Goal: Task Accomplishment & Management: Manage account settings

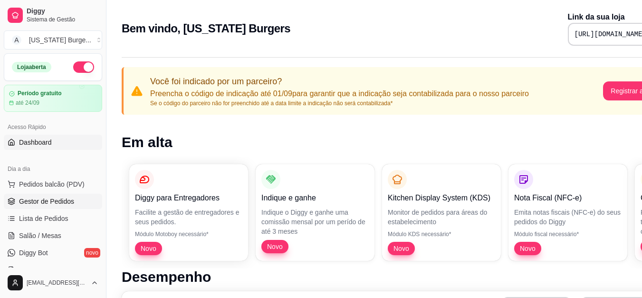
click at [54, 205] on span "Gestor de Pedidos" at bounding box center [46, 201] width 55 height 10
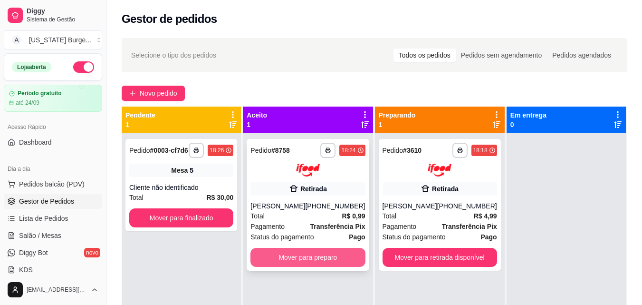
click at [322, 254] on button "Mover para preparo" at bounding box center [308, 257] width 115 height 19
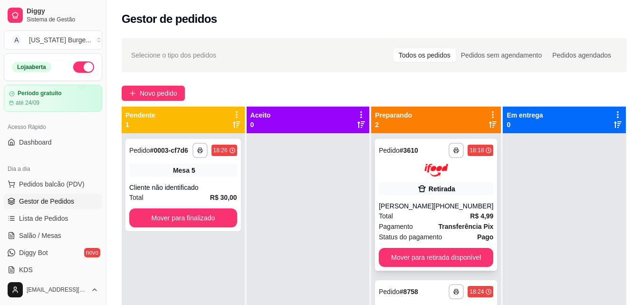
click at [393, 185] on div "Retirada" at bounding box center [436, 188] width 115 height 13
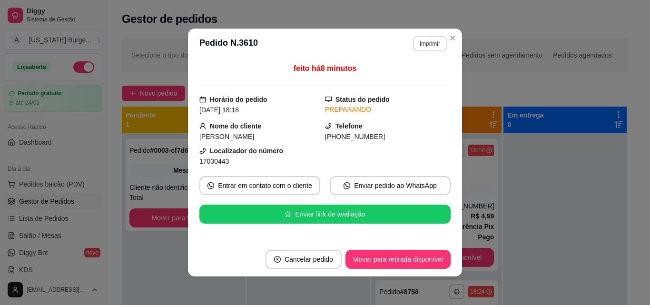
click at [419, 44] on button "Imprimir" at bounding box center [430, 43] width 34 height 15
click at [408, 77] on button "Epson" at bounding box center [409, 76] width 69 height 15
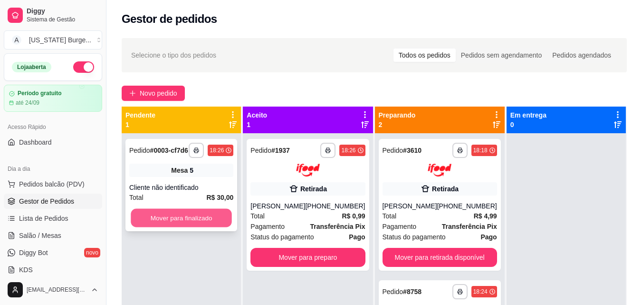
click at [170, 225] on button "Mover para finalizado" at bounding box center [181, 218] width 101 height 19
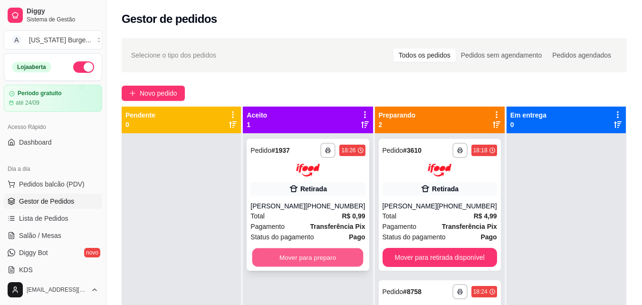
click at [303, 257] on button "Mover para preparo" at bounding box center [308, 257] width 111 height 19
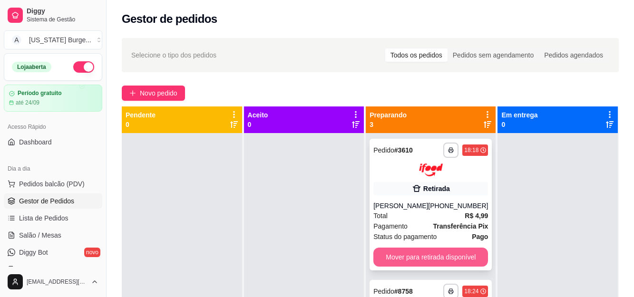
click at [438, 267] on button "Mover para retirada disponível" at bounding box center [430, 257] width 115 height 19
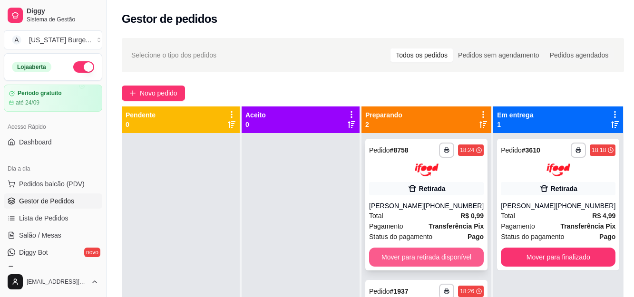
click at [424, 259] on button "Mover para retirada disponível" at bounding box center [426, 257] width 115 height 19
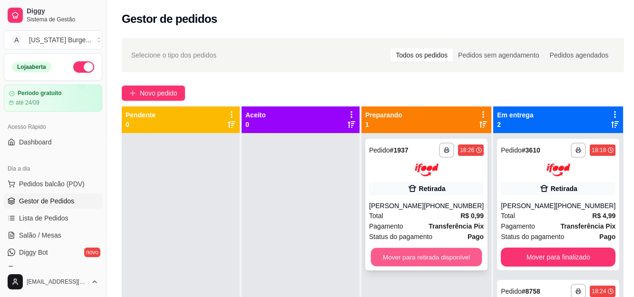
click at [424, 259] on button "Mover para retirada disponível" at bounding box center [426, 257] width 111 height 19
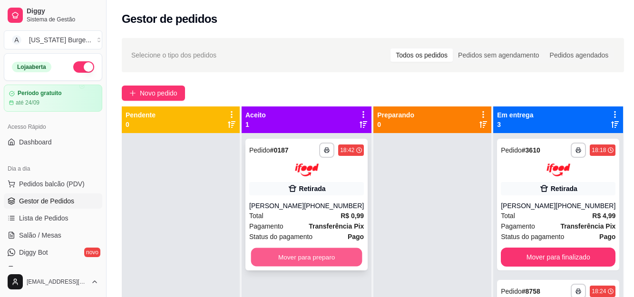
click at [314, 263] on button "Mover para preparo" at bounding box center [306, 257] width 111 height 19
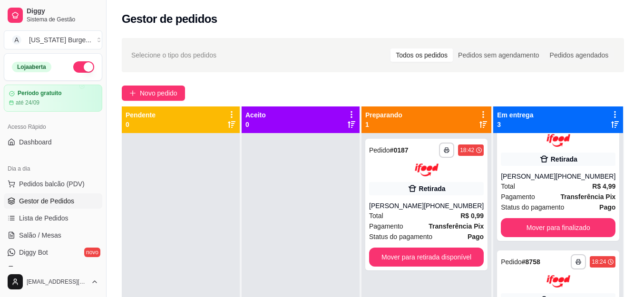
scroll to position [30, 0]
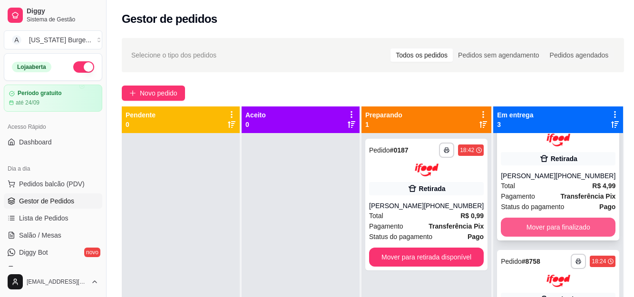
click at [577, 233] on button "Mover para finalizado" at bounding box center [558, 227] width 115 height 19
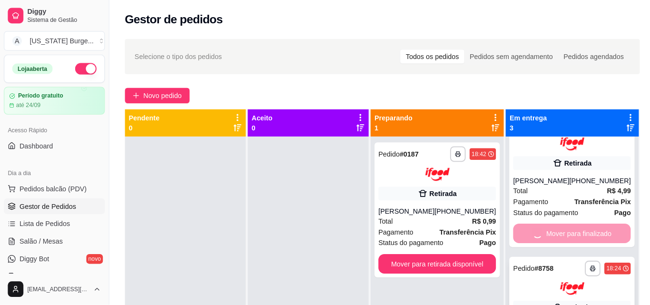
scroll to position [0, 0]
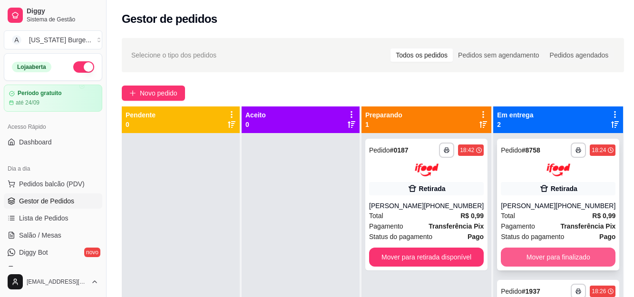
click at [533, 254] on button "Mover para finalizado" at bounding box center [558, 257] width 115 height 19
click at [540, 254] on button "Mover para finalizado" at bounding box center [558, 257] width 115 height 19
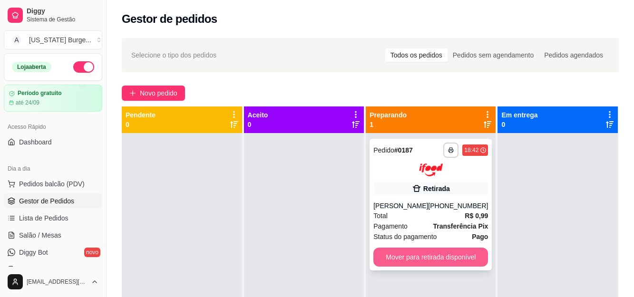
click at [436, 262] on button "Mover para retirada disponível" at bounding box center [430, 257] width 115 height 19
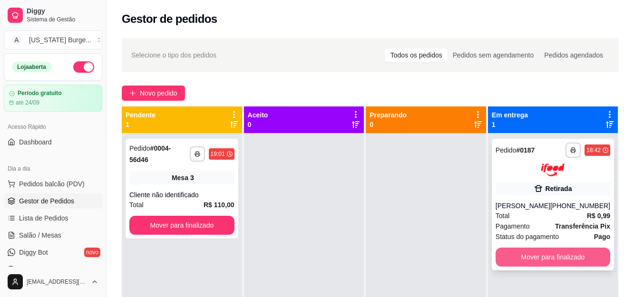
click at [524, 254] on button "Mover para finalizado" at bounding box center [553, 257] width 115 height 19
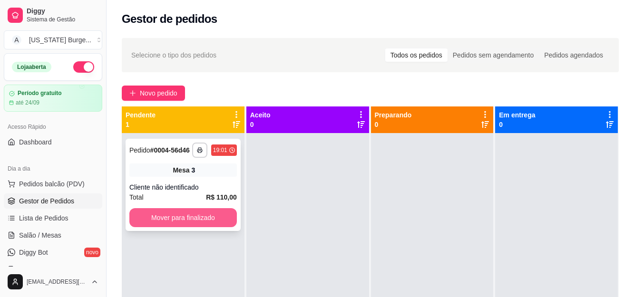
click at [197, 224] on button "Mover para finalizado" at bounding box center [182, 217] width 107 height 19
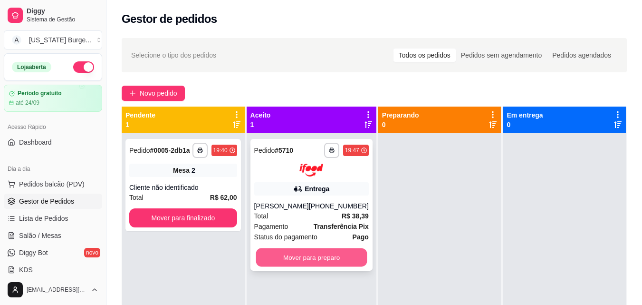
click at [294, 258] on button "Mover para preparo" at bounding box center [311, 257] width 111 height 19
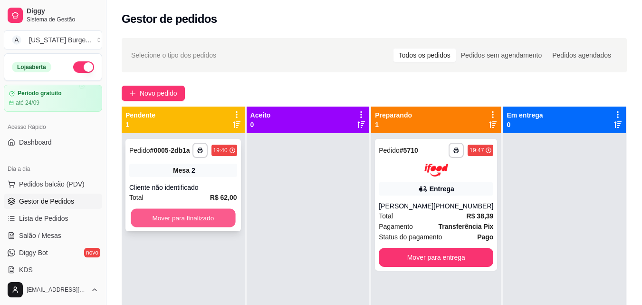
click at [200, 215] on button "Mover para finalizado" at bounding box center [183, 218] width 105 height 19
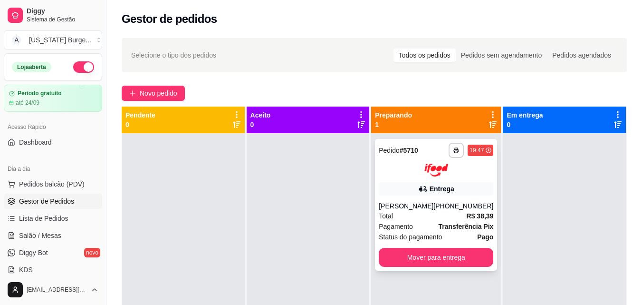
click at [430, 199] on div "**********" at bounding box center [436, 205] width 122 height 132
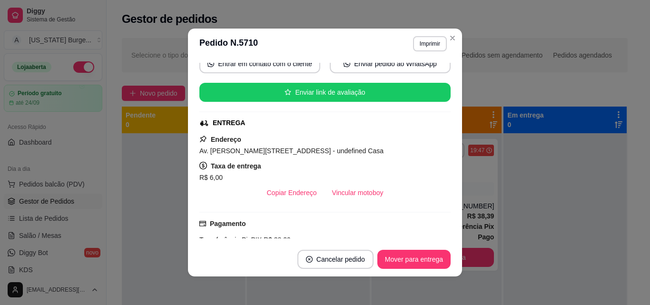
scroll to position [129, 0]
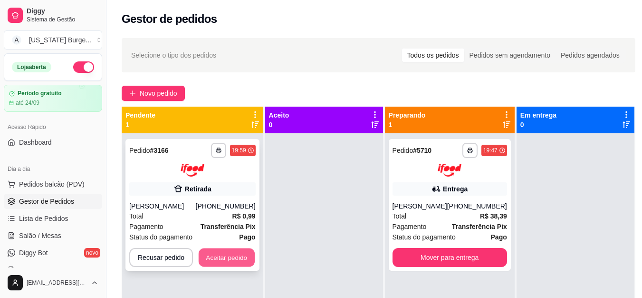
click at [229, 257] on button "Aceitar pedido" at bounding box center [227, 257] width 56 height 19
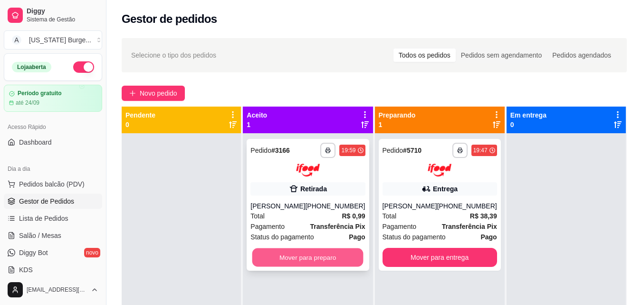
click at [308, 266] on button "Mover para preparo" at bounding box center [308, 257] width 111 height 19
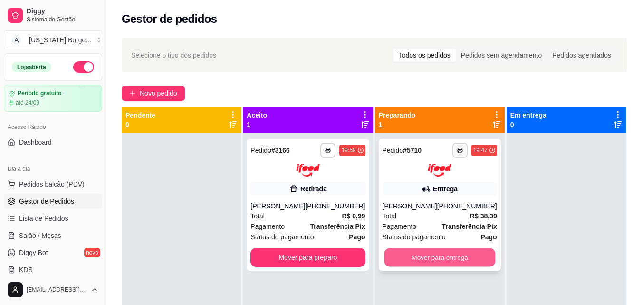
click at [434, 257] on button "Mover para entrega" at bounding box center [439, 257] width 111 height 19
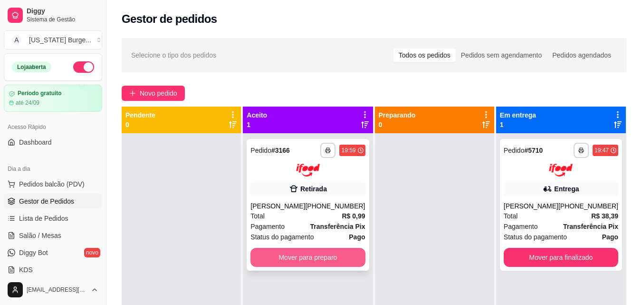
click at [293, 256] on button "Mover para preparo" at bounding box center [308, 257] width 115 height 19
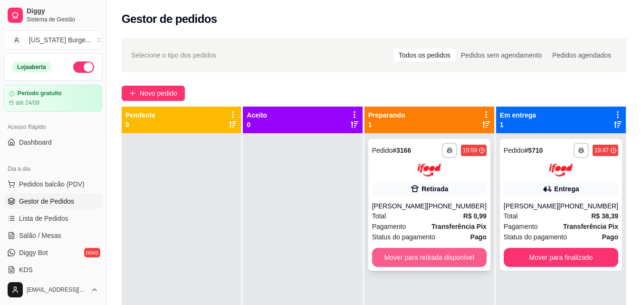
click at [444, 261] on button "Mover para retirada disponível" at bounding box center [429, 257] width 115 height 19
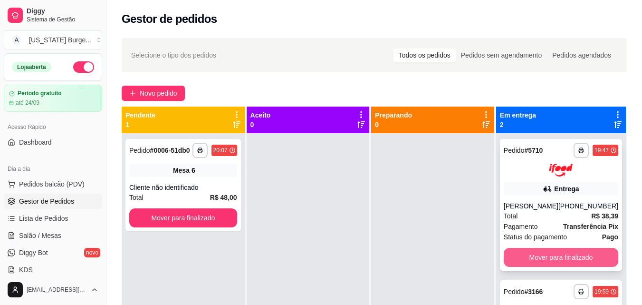
click at [540, 253] on button "Mover para finalizado" at bounding box center [561, 257] width 115 height 19
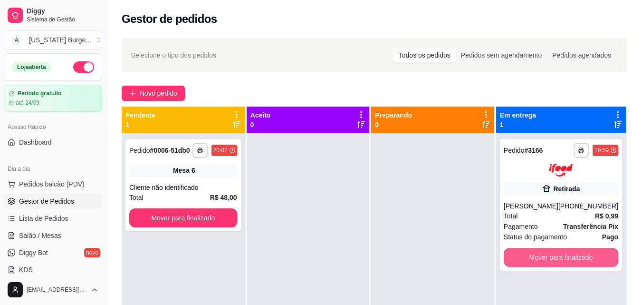
click at [540, 253] on button "Mover para finalizado" at bounding box center [561, 257] width 115 height 19
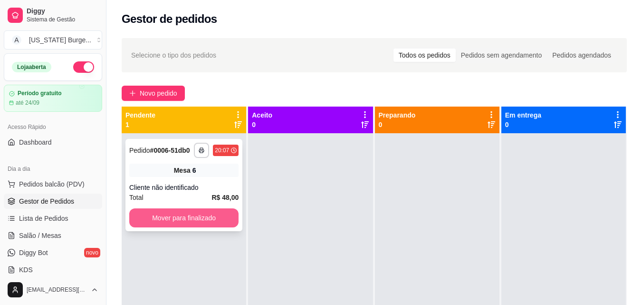
click at [196, 224] on button "Mover para finalizado" at bounding box center [183, 217] width 109 height 19
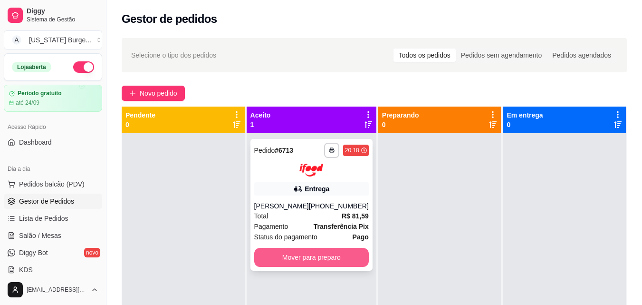
click at [278, 251] on button "Mover para preparo" at bounding box center [311, 257] width 115 height 19
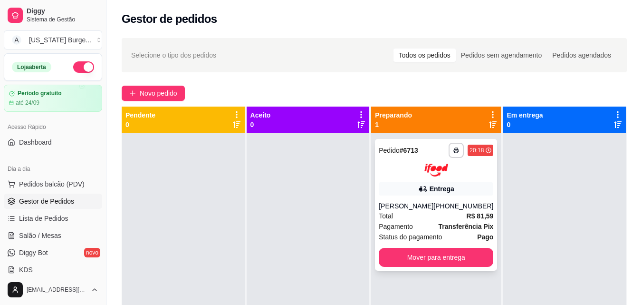
click at [400, 204] on div "[PERSON_NAME]" at bounding box center [406, 206] width 55 height 10
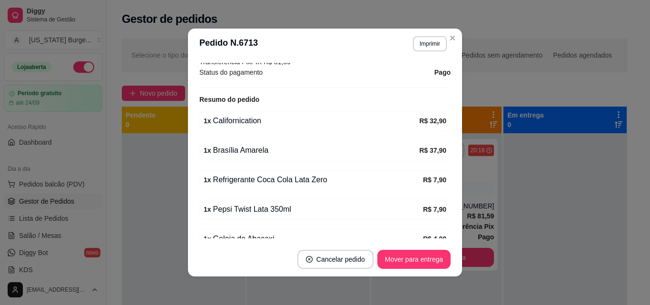
scroll to position [0, 0]
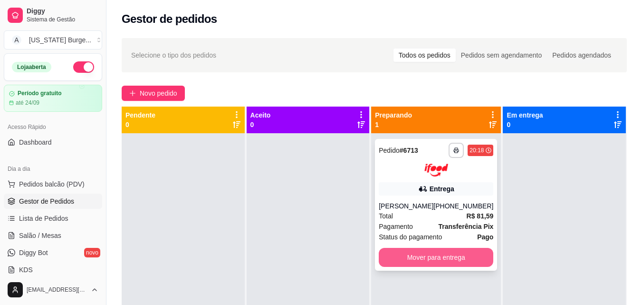
click at [457, 261] on button "Mover para entrega" at bounding box center [436, 257] width 115 height 19
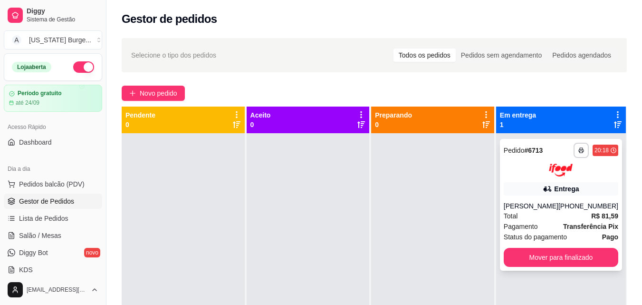
click at [558, 206] on div "[PERSON_NAME]" at bounding box center [531, 206] width 55 height 10
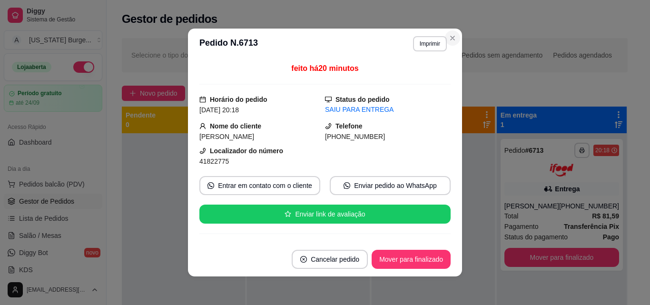
drag, startPoint x: 445, startPoint y: 53, endPoint x: 446, endPoint y: 38, distance: 15.2
click at [446, 39] on section "**********" at bounding box center [325, 153] width 274 height 248
